Goal: Task Accomplishment & Management: Use online tool/utility

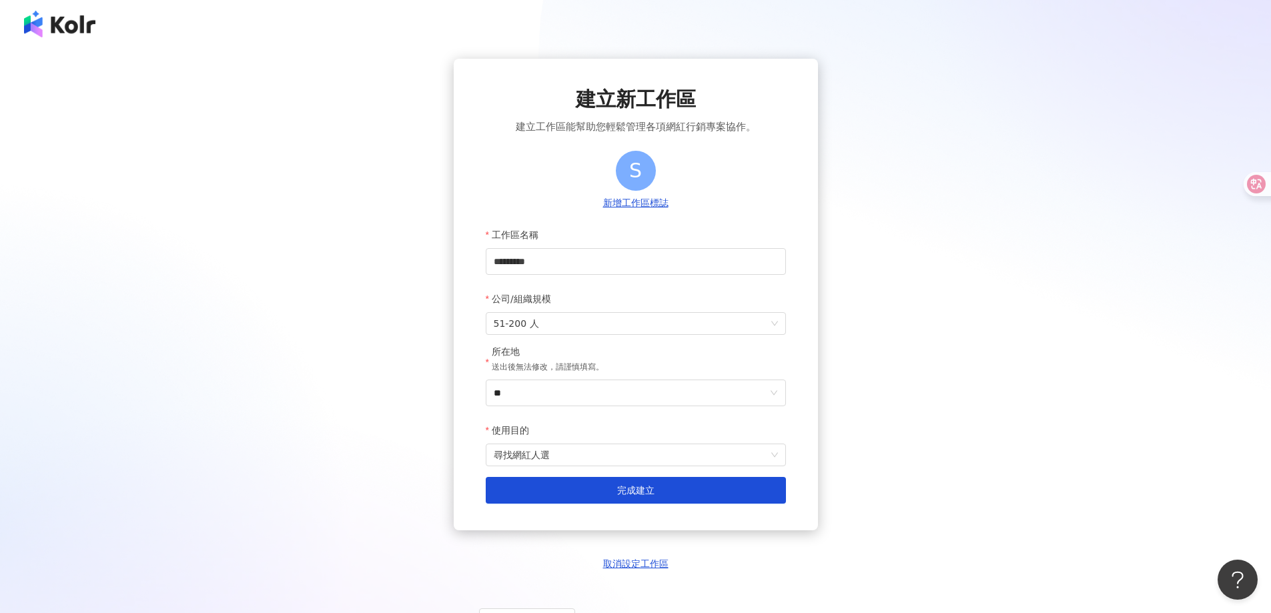
click at [67, 21] on img at bounding box center [59, 24] width 71 height 27
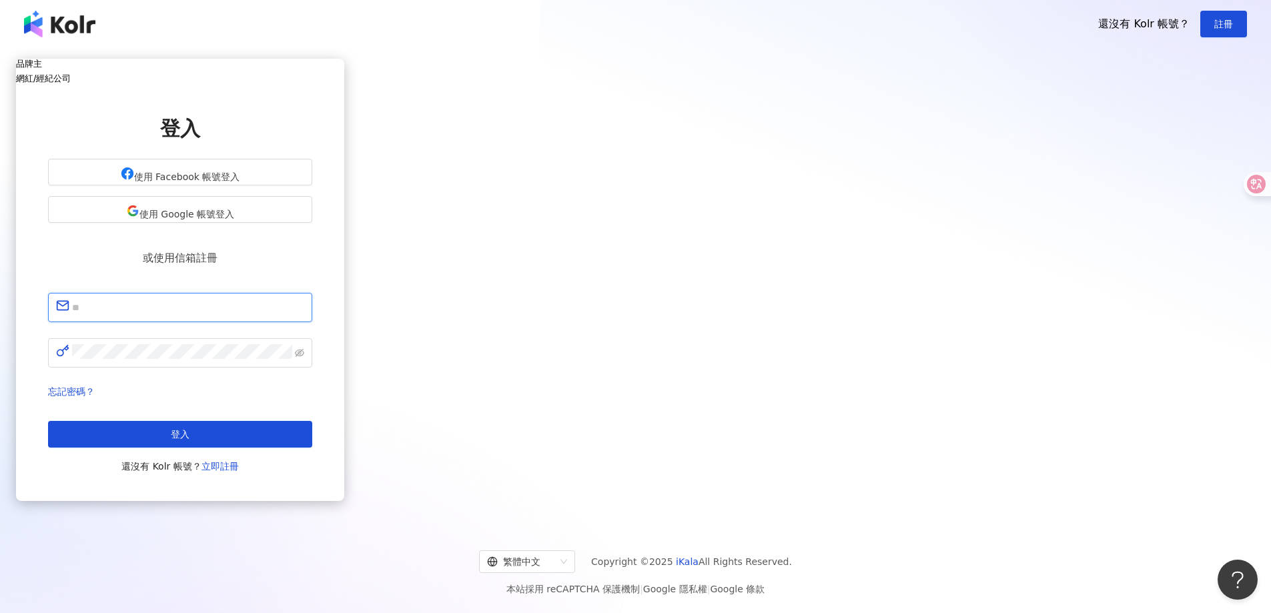
type input "**********"
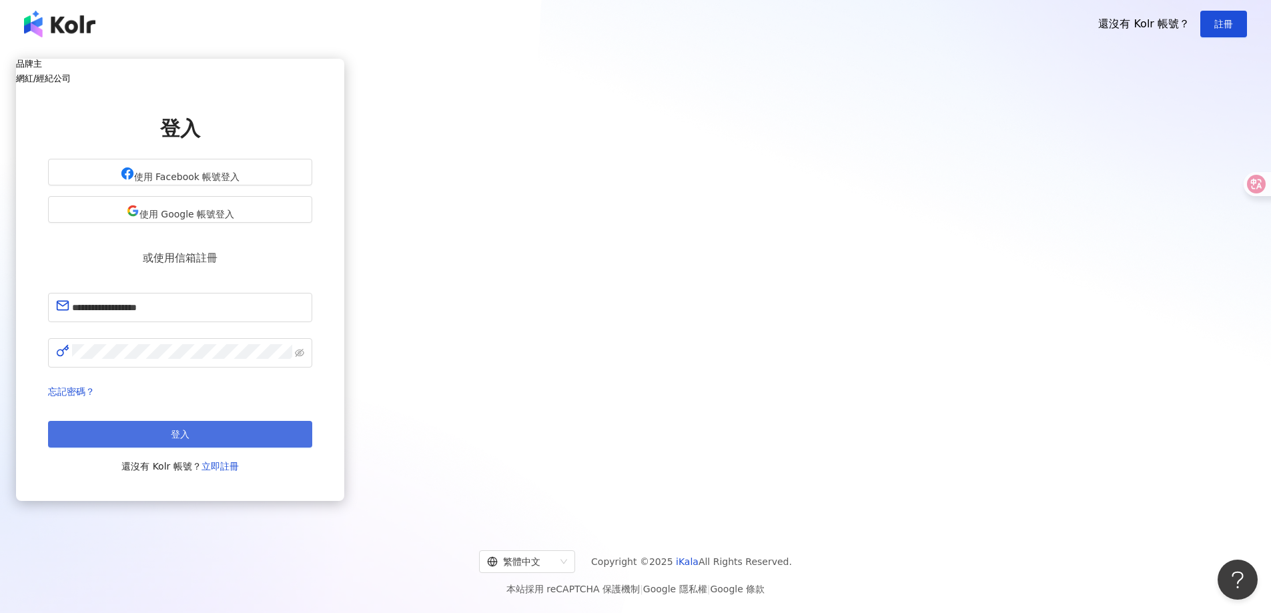
click at [312, 426] on button "登入" at bounding box center [180, 434] width 264 height 27
